Goal: Transaction & Acquisition: Subscribe to service/newsletter

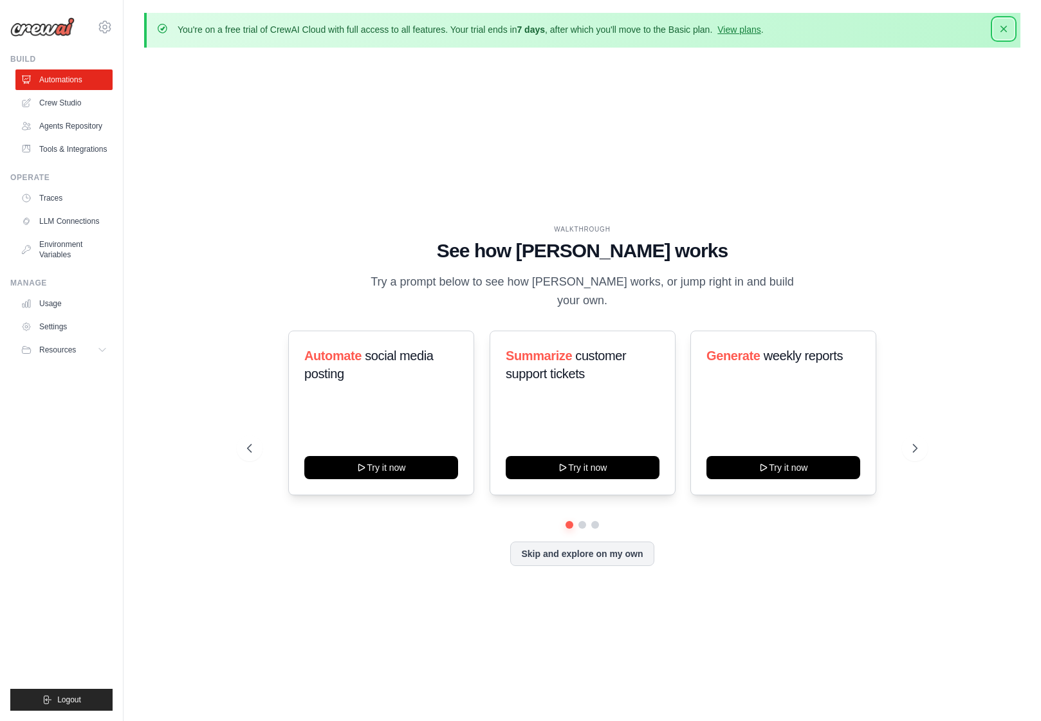
click at [1002, 26] on icon "button" at bounding box center [1003, 29] width 13 height 13
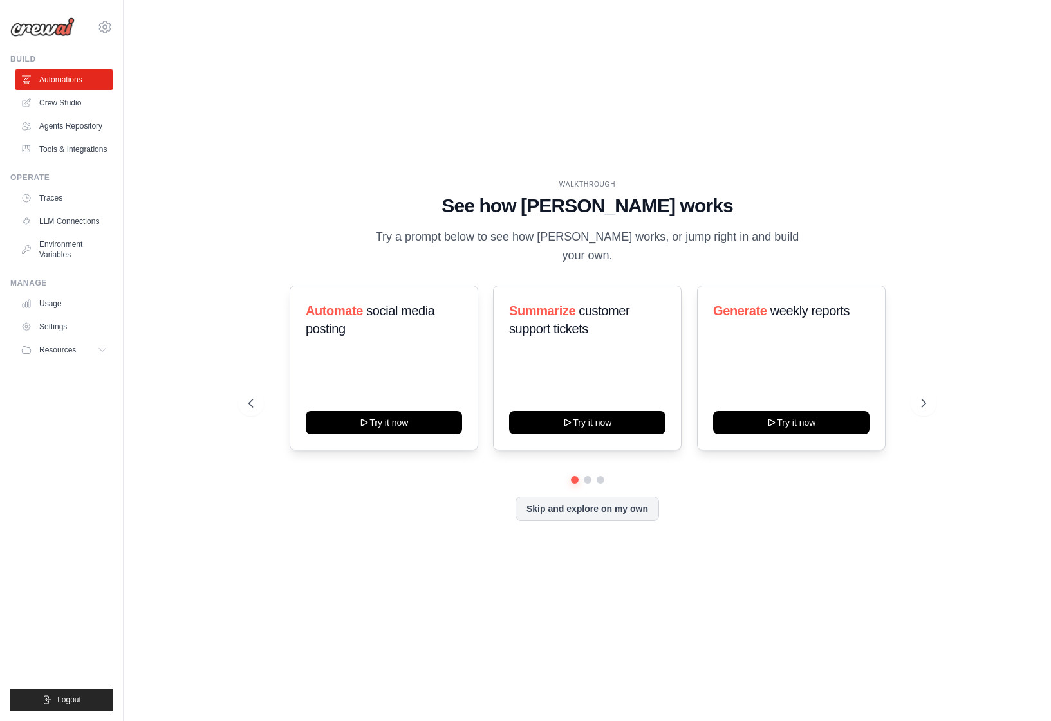
click at [880, 189] on div "WALKTHROUGH" at bounding box center [587, 185] width 678 height 10
click at [45, 328] on link "Settings" at bounding box center [65, 327] width 97 height 21
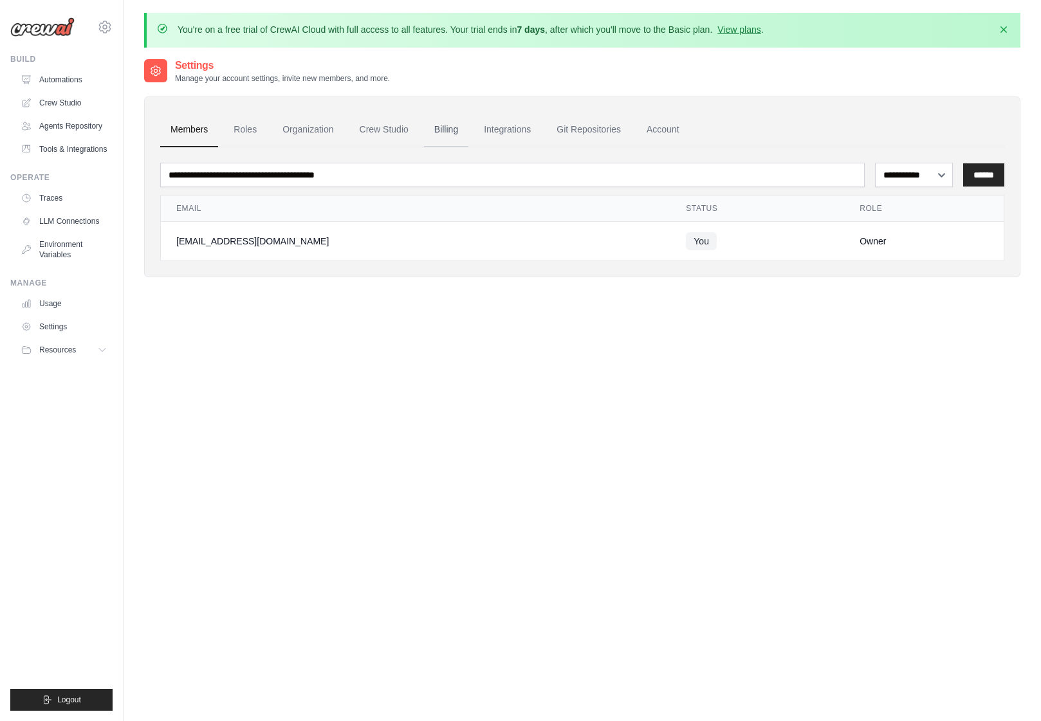
click at [439, 132] on link "Billing" at bounding box center [446, 130] width 44 height 35
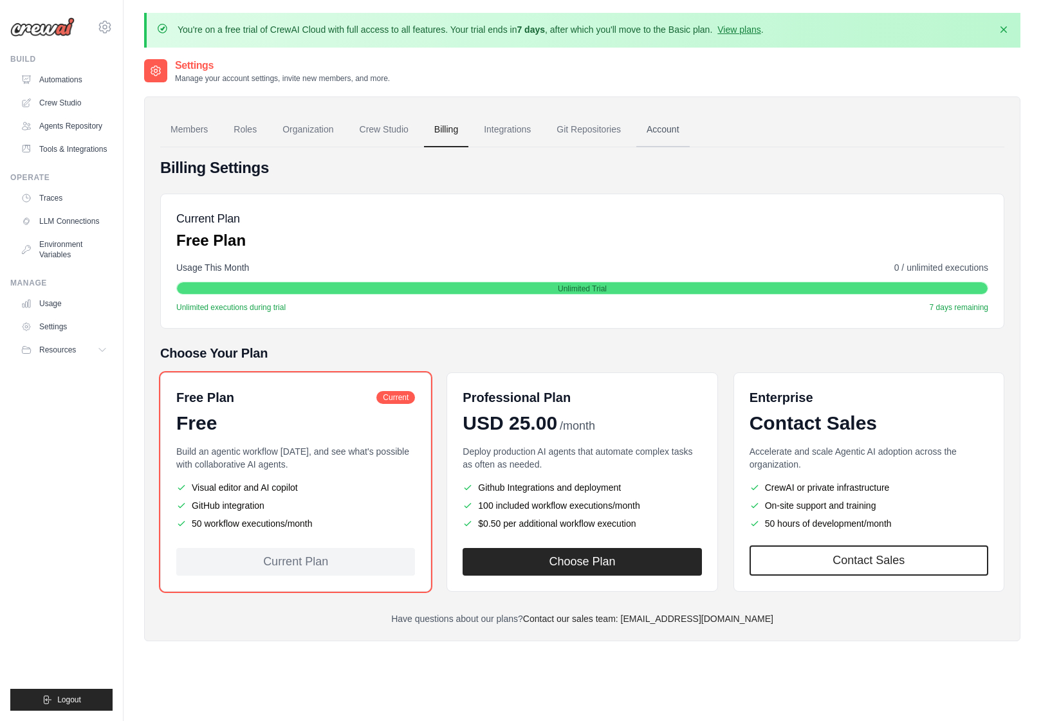
click at [660, 126] on link "Account" at bounding box center [662, 130] width 53 height 35
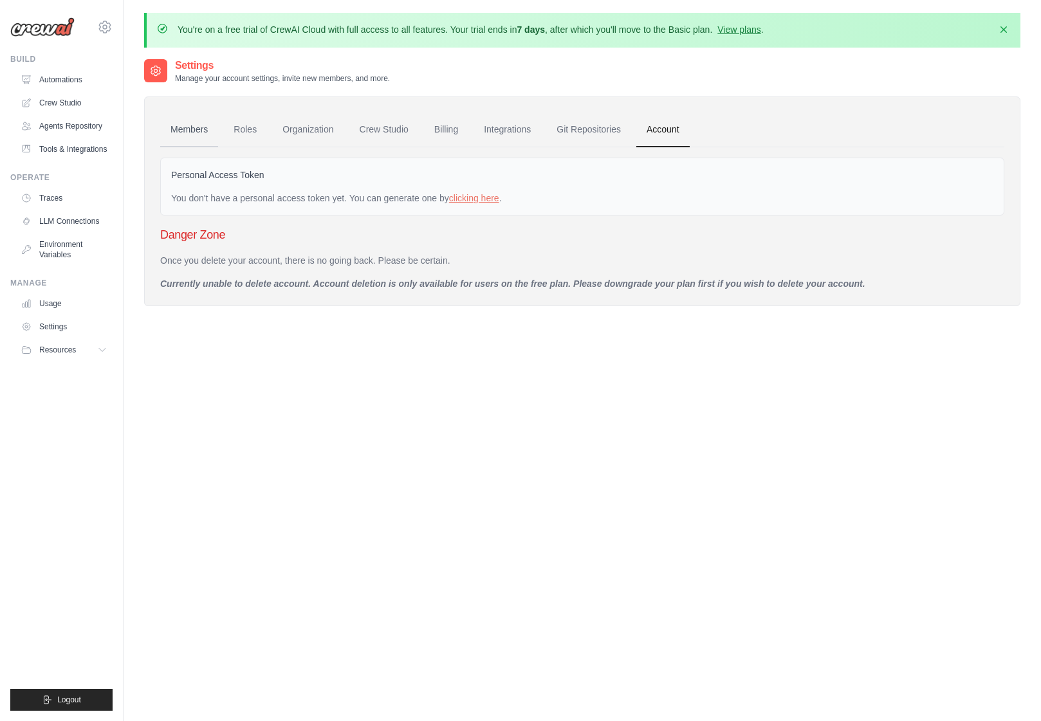
click at [192, 131] on link "Members" at bounding box center [189, 130] width 58 height 35
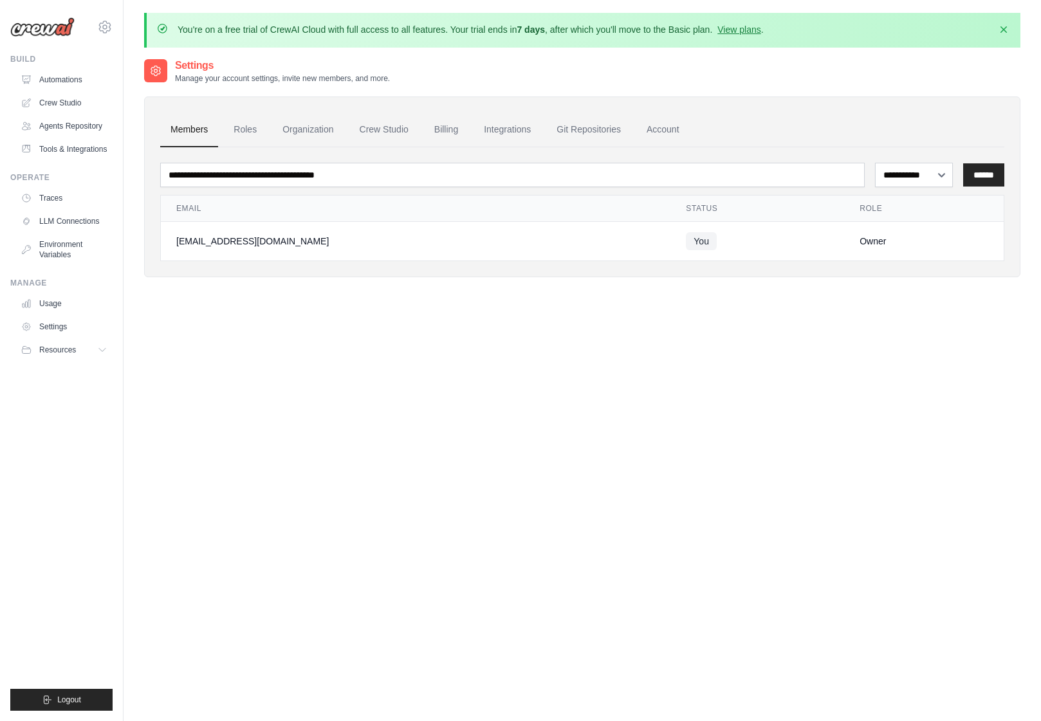
click at [844, 241] on td "Owner" at bounding box center [924, 241] width 160 height 39
click at [471, 238] on div "[EMAIL_ADDRESS][DOMAIN_NAME]" at bounding box center [415, 241] width 479 height 13
click at [903, 173] on select "**********" at bounding box center [914, 175] width 78 height 24
click at [248, 128] on link "Roles" at bounding box center [245, 130] width 44 height 35
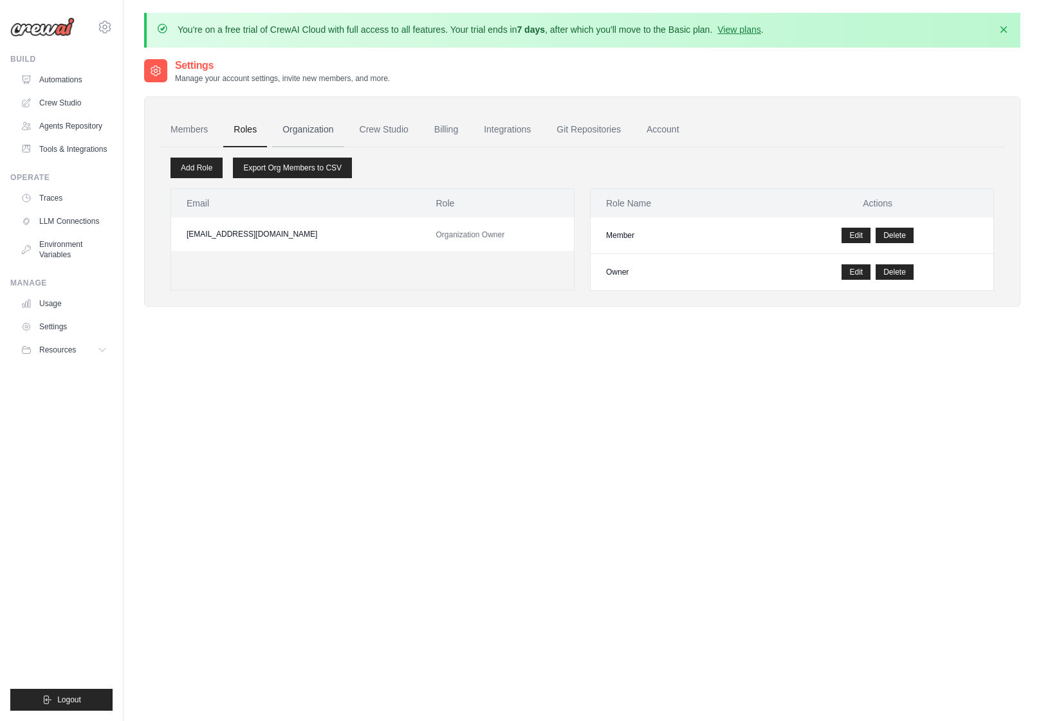
click at [297, 128] on link "Organization" at bounding box center [307, 130] width 71 height 35
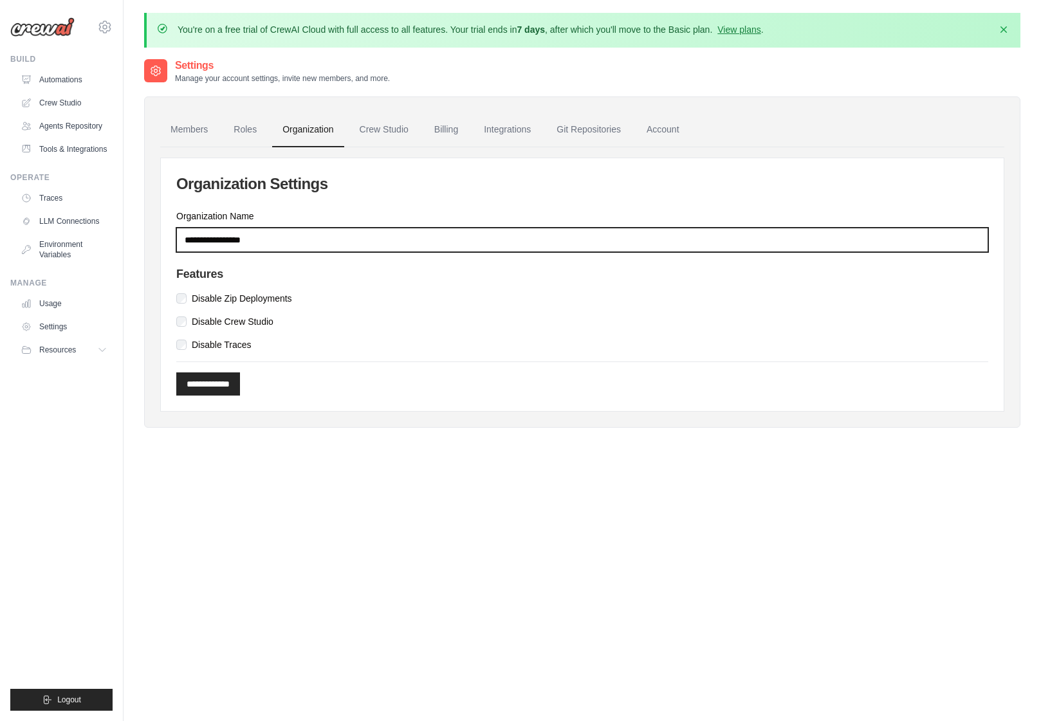
drag, startPoint x: 287, startPoint y: 238, endPoint x: 153, endPoint y: 236, distance: 133.9
click at [153, 236] on div "**********" at bounding box center [582, 262] width 877 height 331
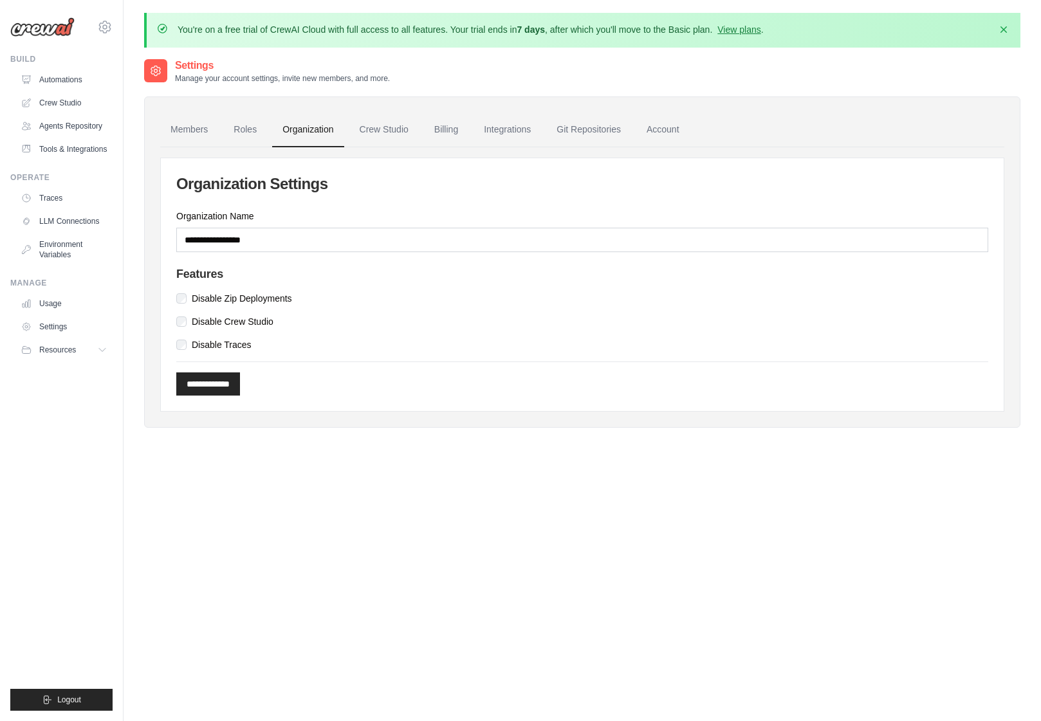
click at [153, 236] on div "**********" at bounding box center [582, 262] width 877 height 331
click at [246, 129] on link "Roles" at bounding box center [245, 130] width 44 height 35
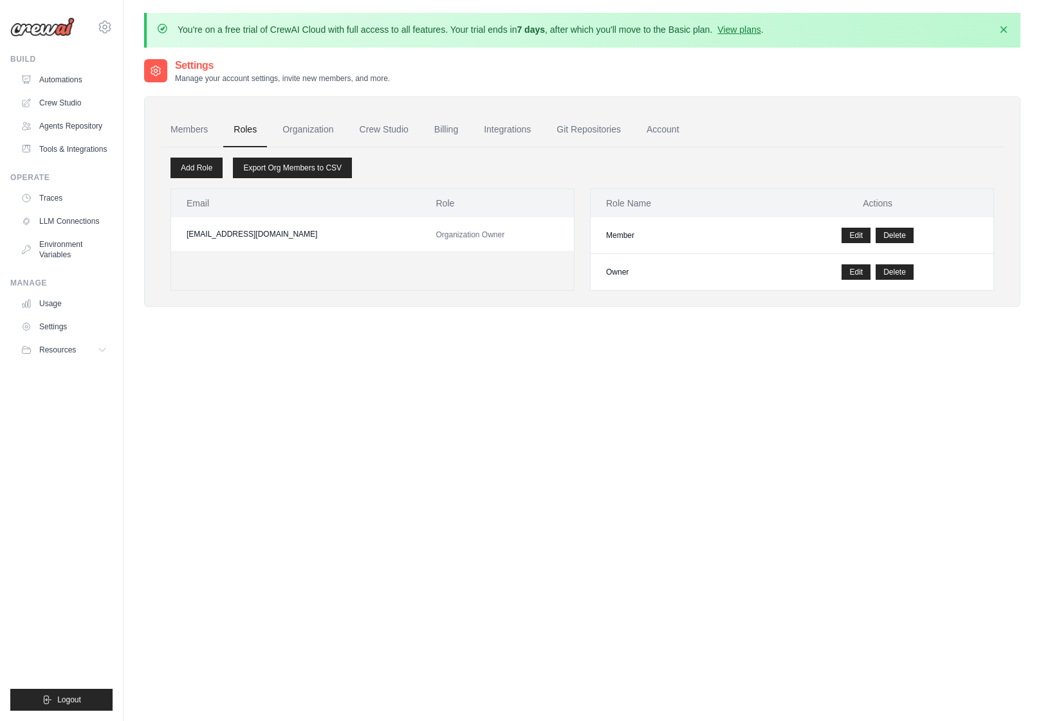
click at [331, 233] on td "[EMAIL_ADDRESS][DOMAIN_NAME]" at bounding box center [296, 234] width 250 height 33
click at [444, 131] on link "Billing" at bounding box center [446, 130] width 44 height 35
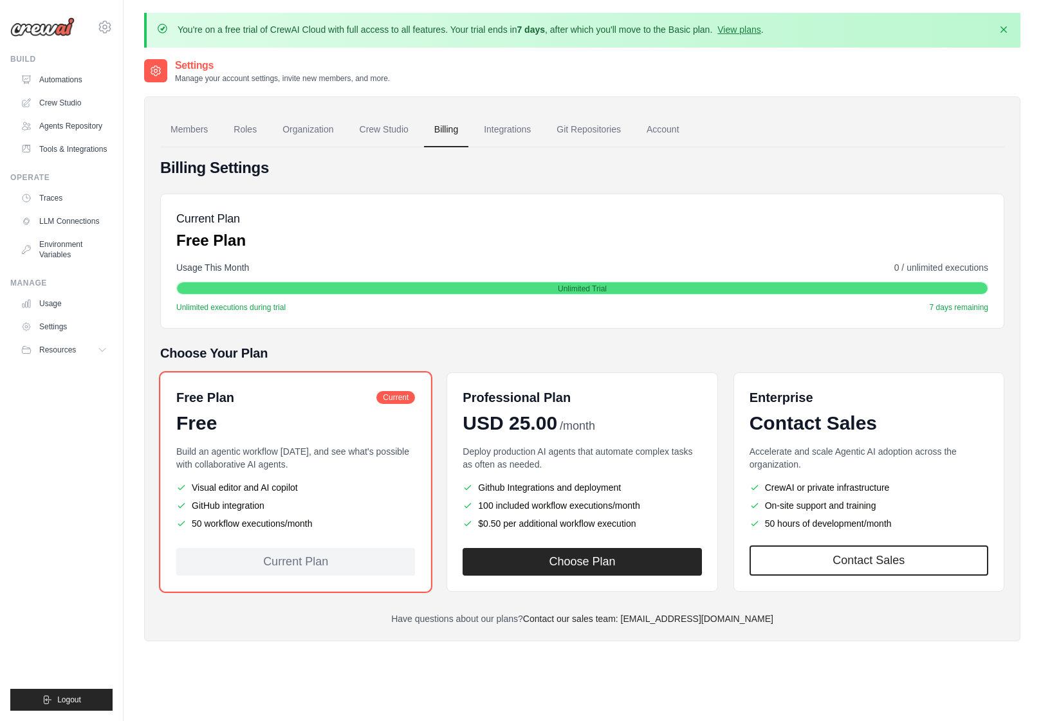
click at [665, 130] on link "Account" at bounding box center [662, 130] width 53 height 35
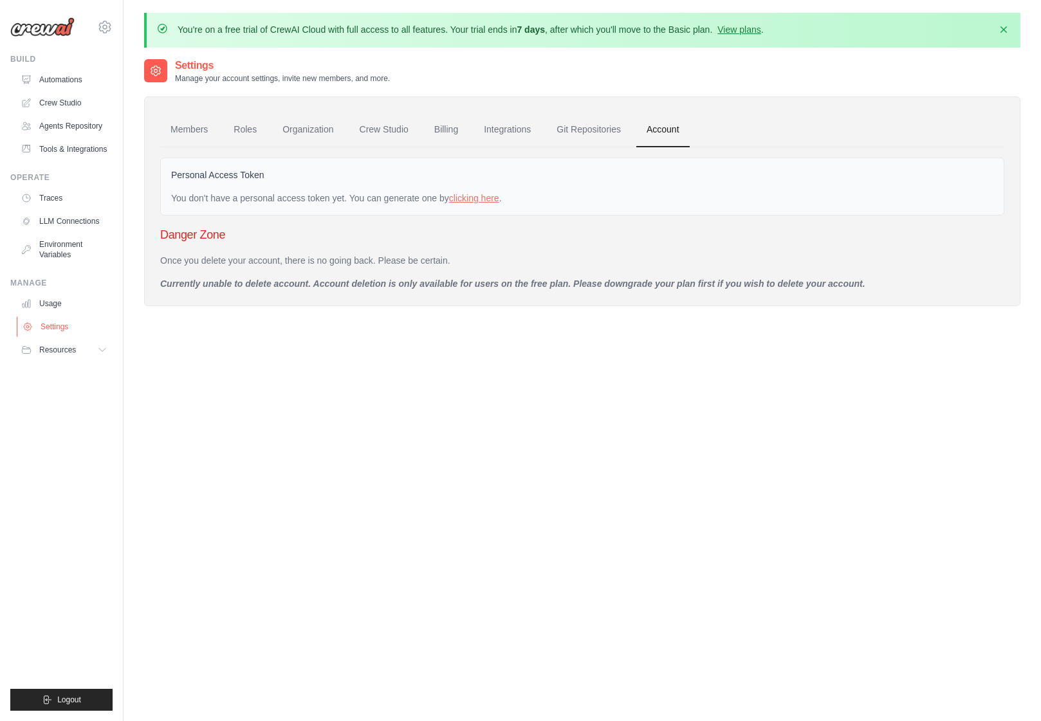
click at [60, 329] on link "Settings" at bounding box center [65, 327] width 97 height 21
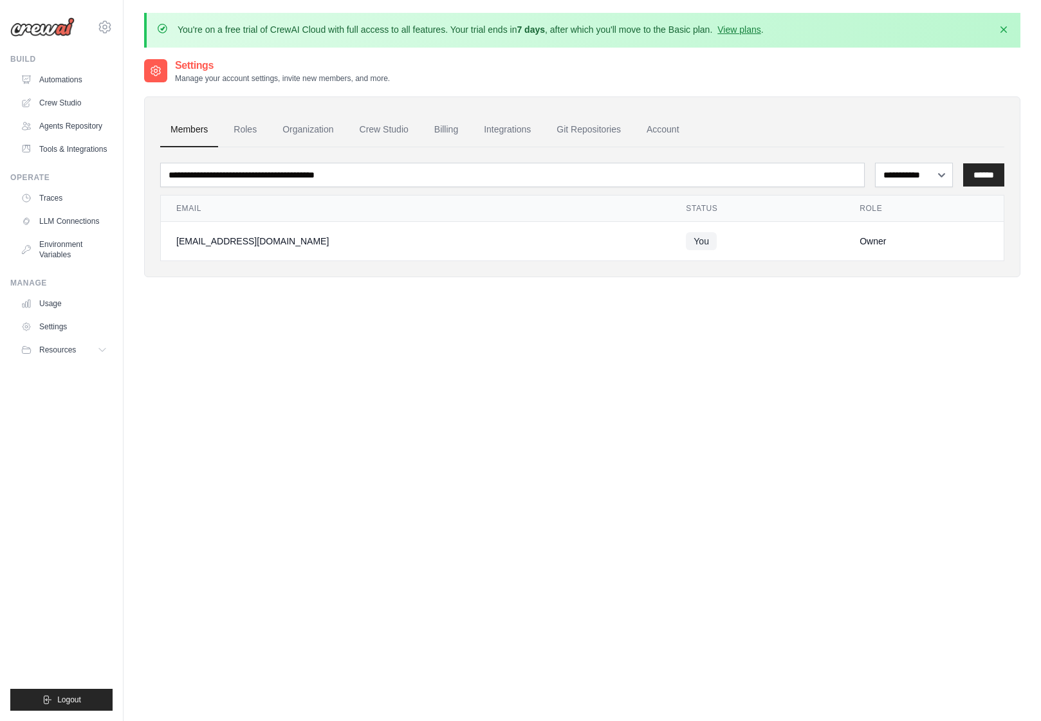
click at [276, 241] on div "[EMAIL_ADDRESS][DOMAIN_NAME]" at bounding box center [415, 241] width 479 height 13
click at [103, 21] on icon at bounding box center [104, 26] width 15 height 15
click at [171, 53] on div "[EMAIL_ADDRESS][DOMAIN_NAME]" at bounding box center [158, 49] width 102 height 13
click at [146, 78] on span "Settings" at bounding box center [160, 79] width 102 height 13
click at [58, 698] on span "Logout" at bounding box center [69, 700] width 24 height 10
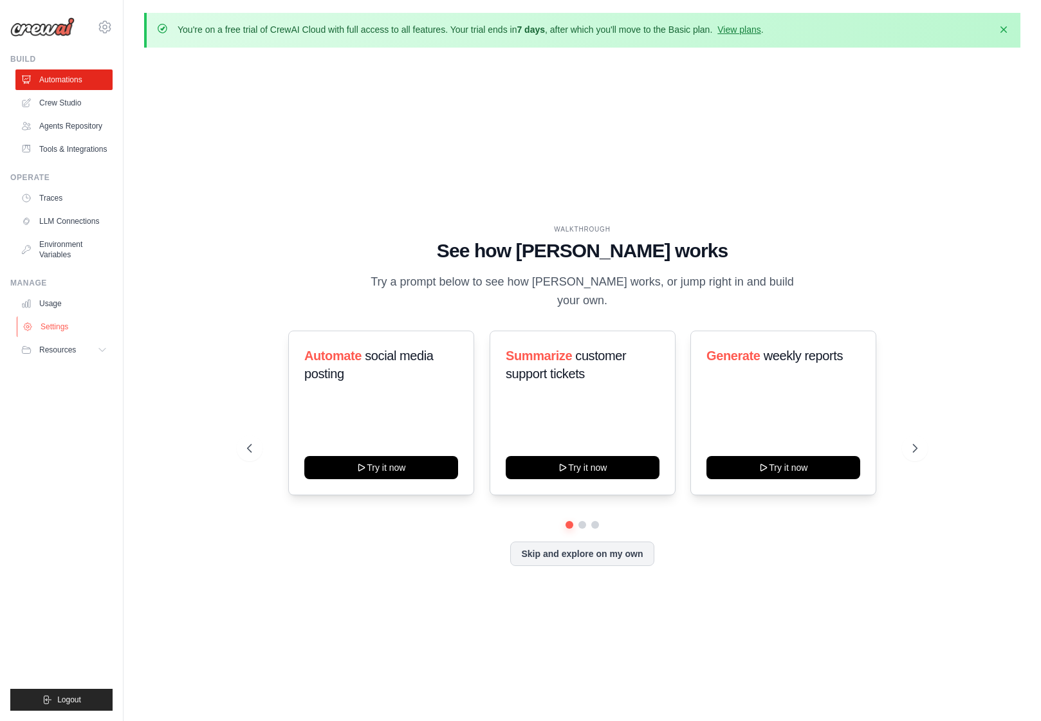
click at [62, 328] on link "Settings" at bounding box center [65, 327] width 97 height 21
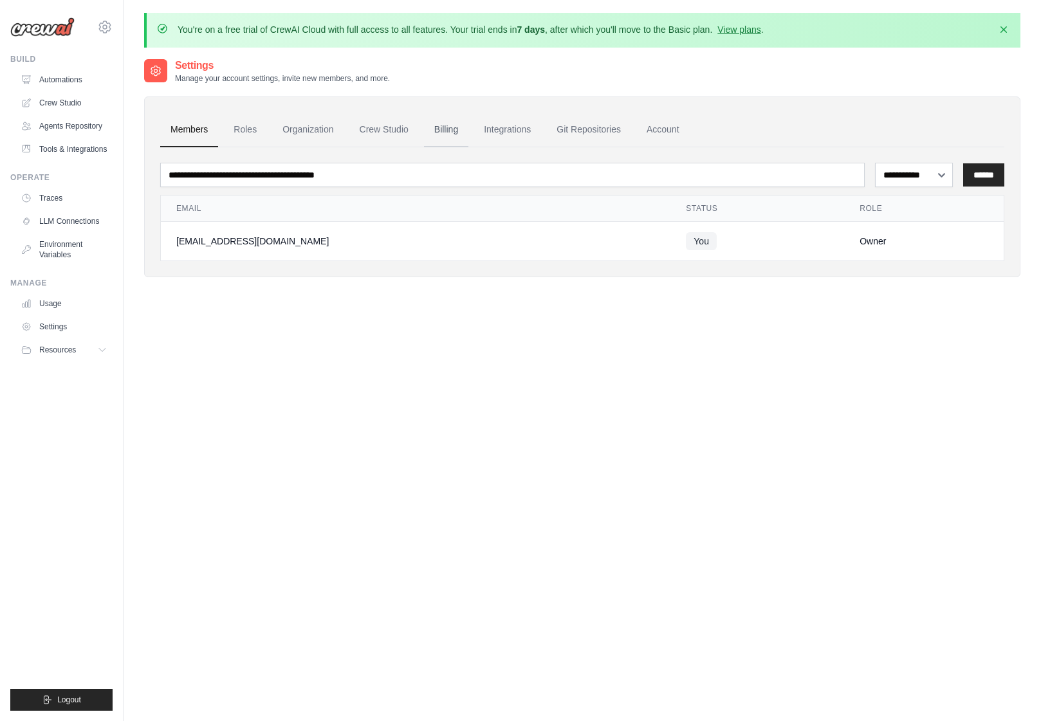
click at [440, 129] on link "Billing" at bounding box center [446, 130] width 44 height 35
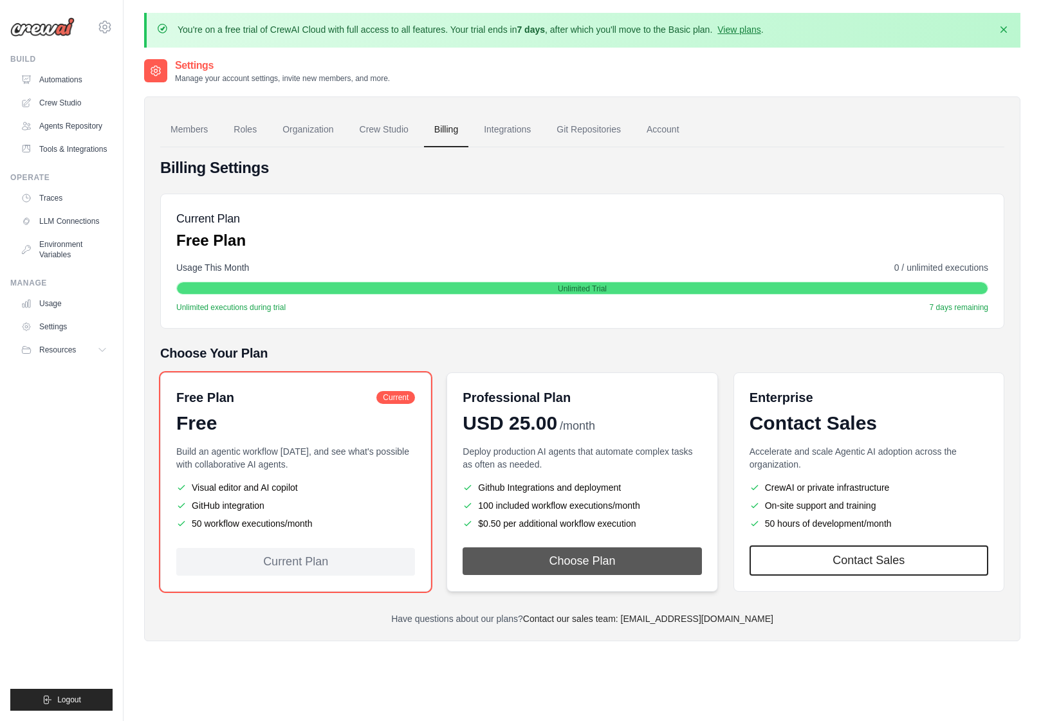
click at [581, 559] on button "Choose Plan" at bounding box center [582, 562] width 239 height 28
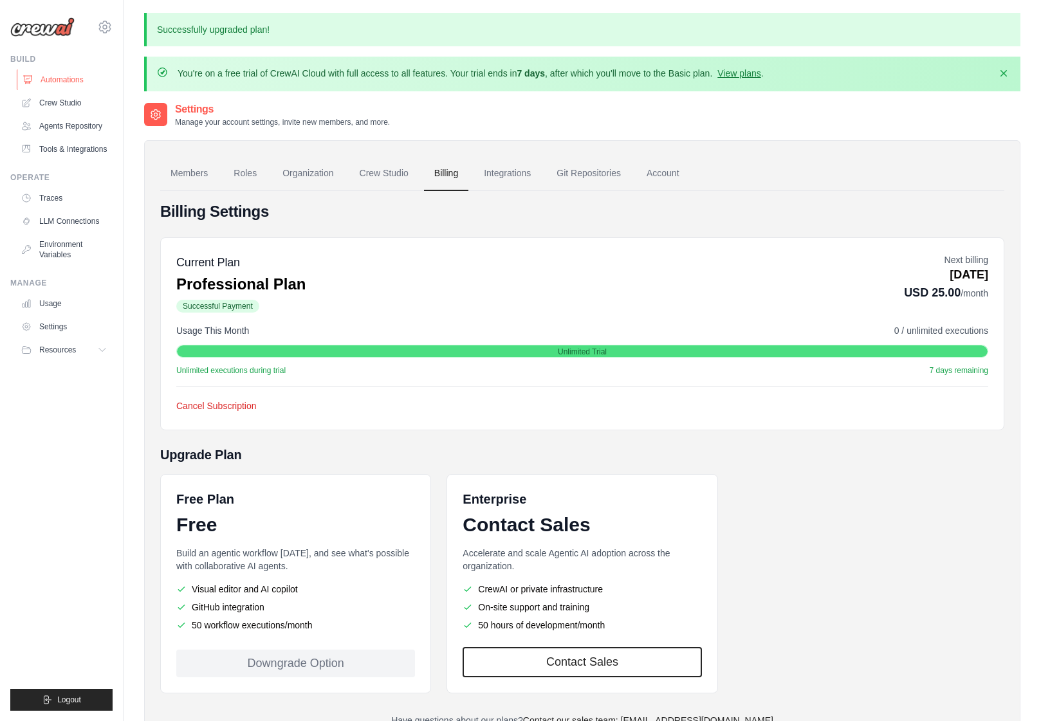
click at [52, 79] on link "Automations" at bounding box center [65, 80] width 97 height 21
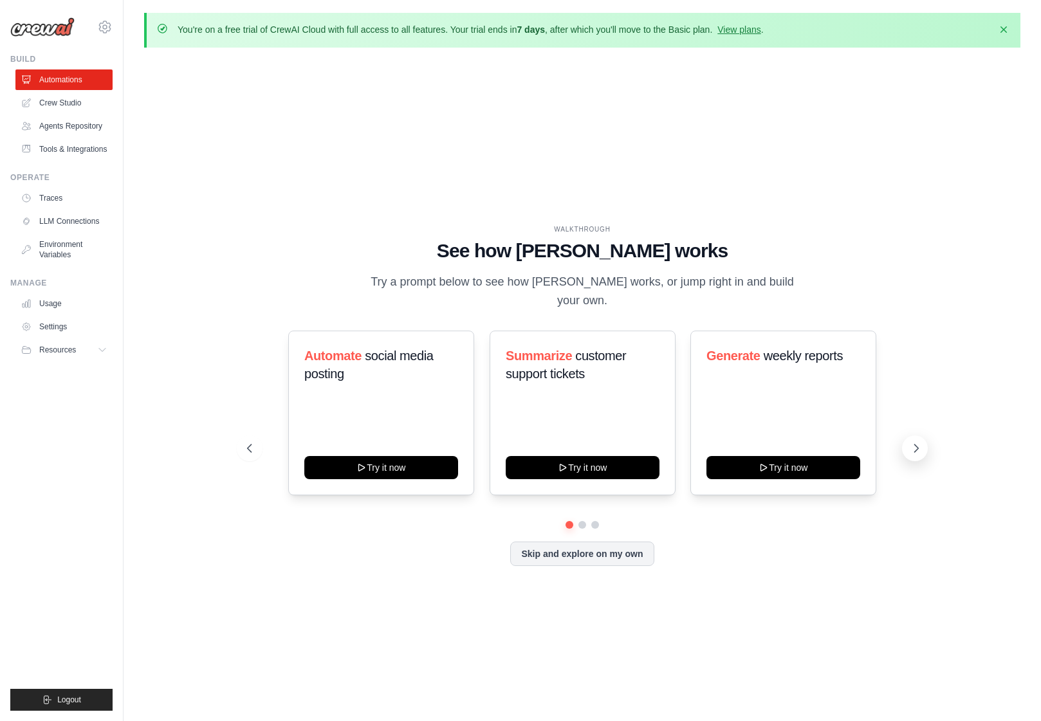
click at [913, 442] on icon at bounding box center [916, 448] width 13 height 13
click at [70, 103] on link "Crew Studio" at bounding box center [65, 103] width 97 height 21
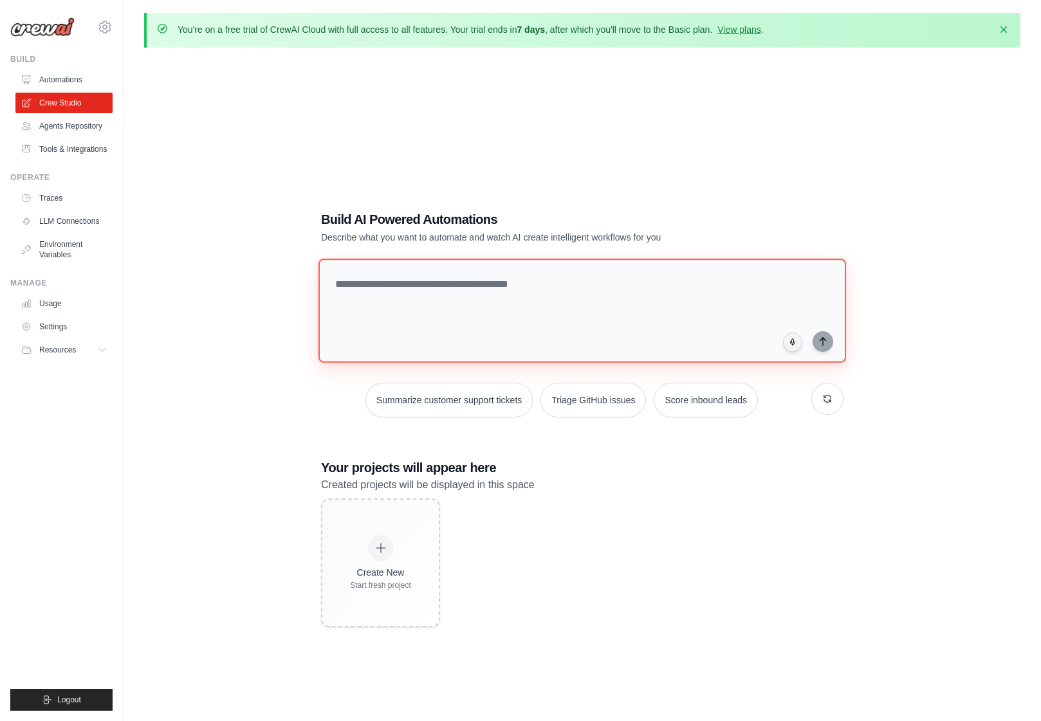
click at [409, 288] on textarea at bounding box center [583, 311] width 528 height 104
